Goal: Find specific page/section: Find specific page/section

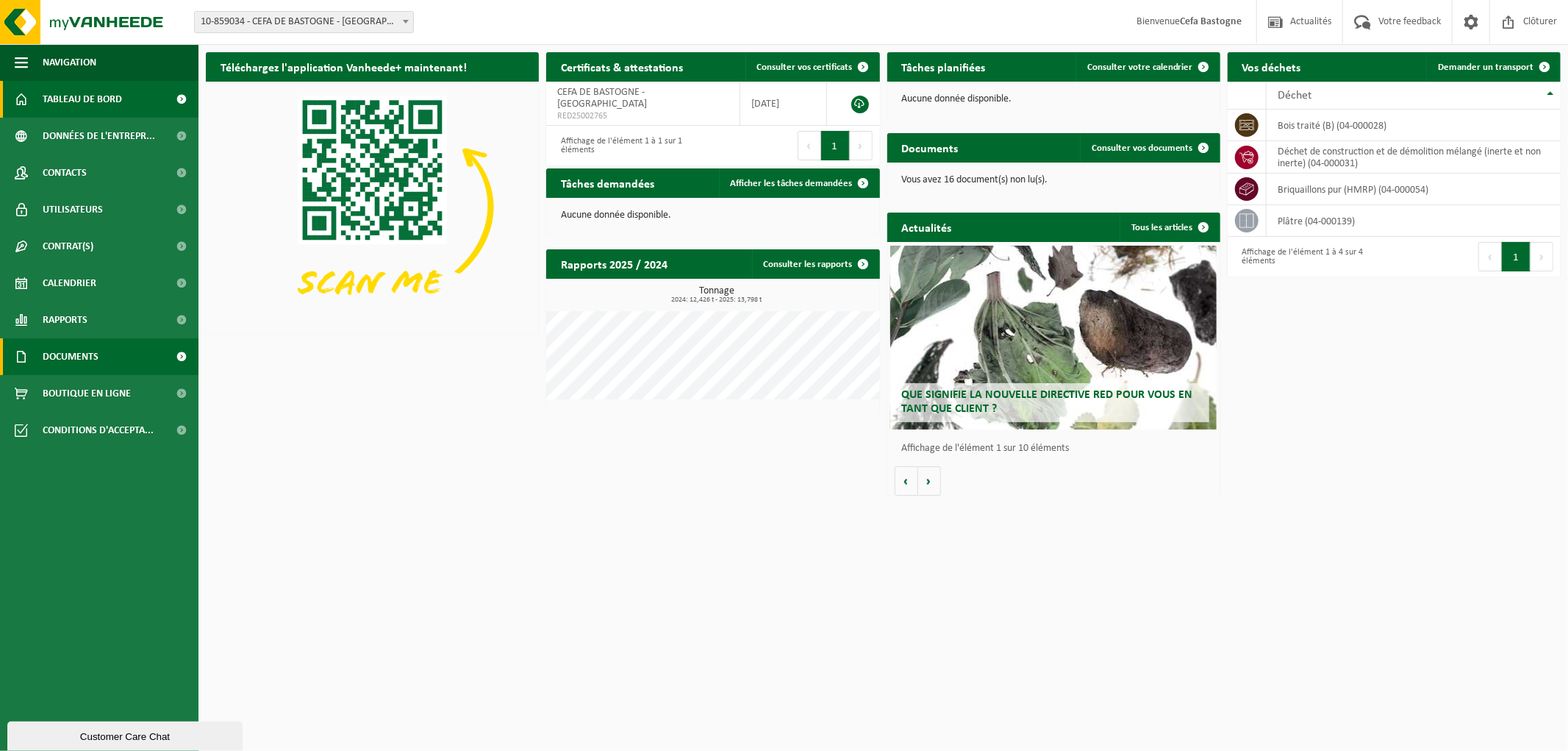
click at [128, 348] on link "Documents" at bounding box center [99, 356] width 199 height 37
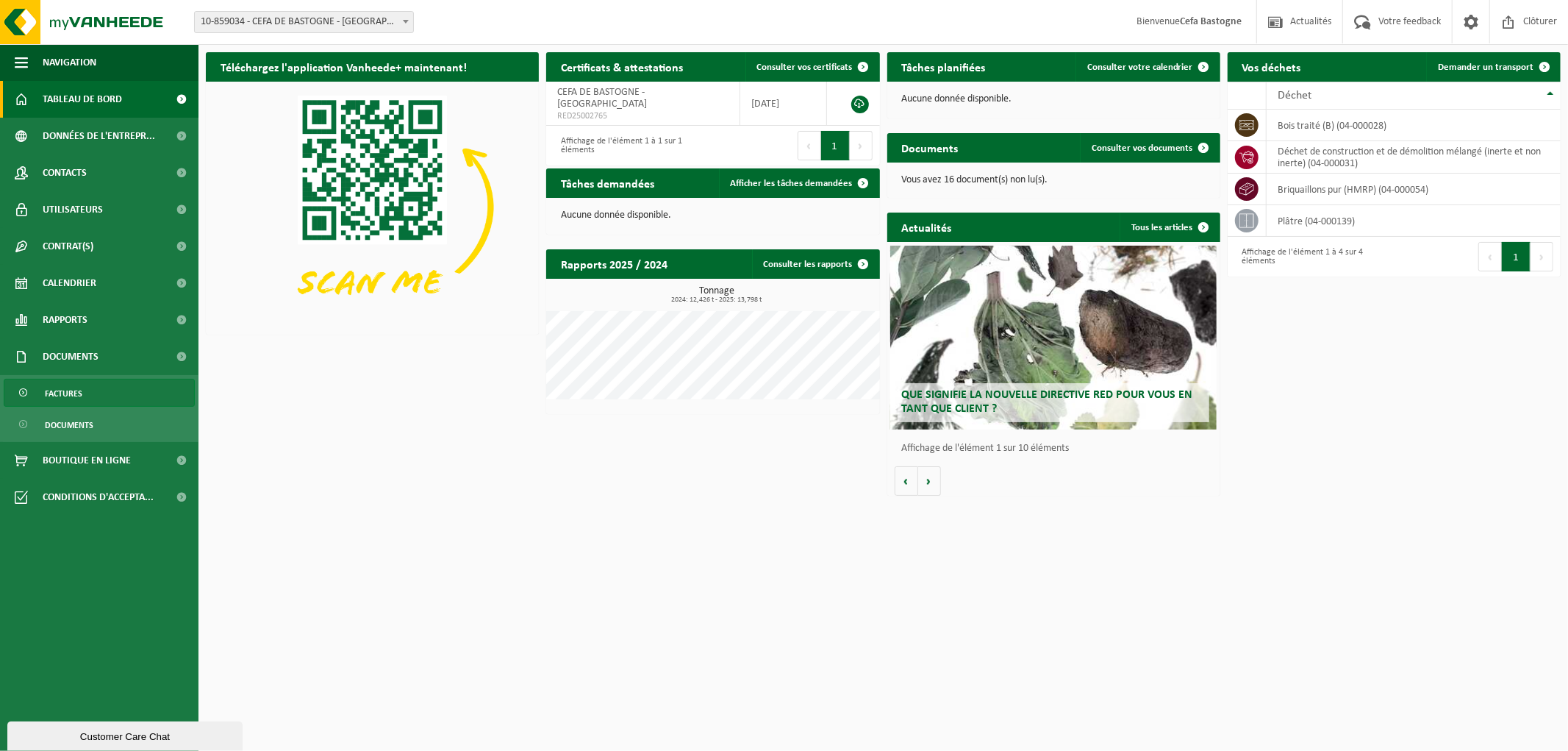
click at [59, 385] on span "Factures" at bounding box center [63, 394] width 38 height 28
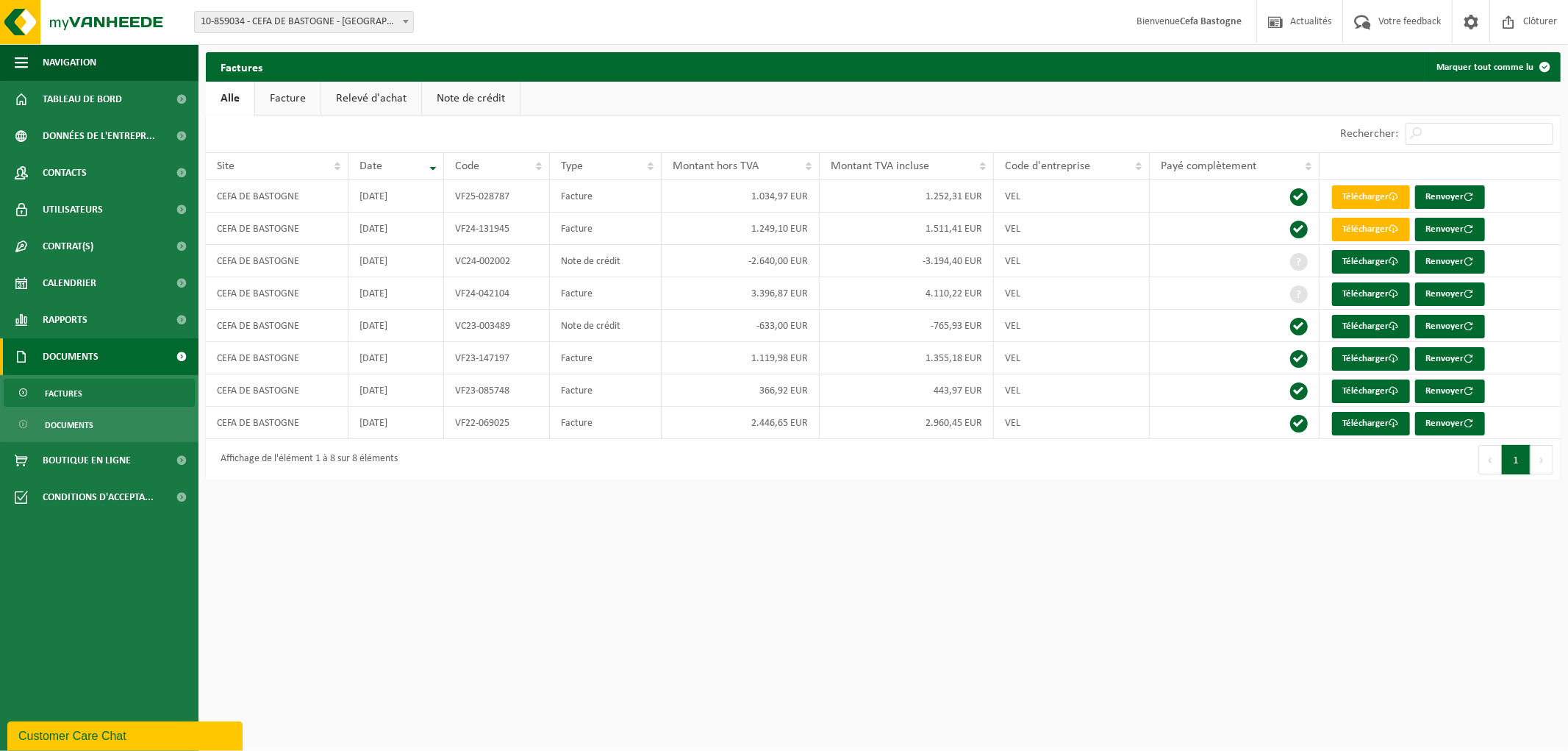
click at [362, 90] on link "Relevé d'achat" at bounding box center [371, 98] width 100 height 34
